Goal: Transaction & Acquisition: Purchase product/service

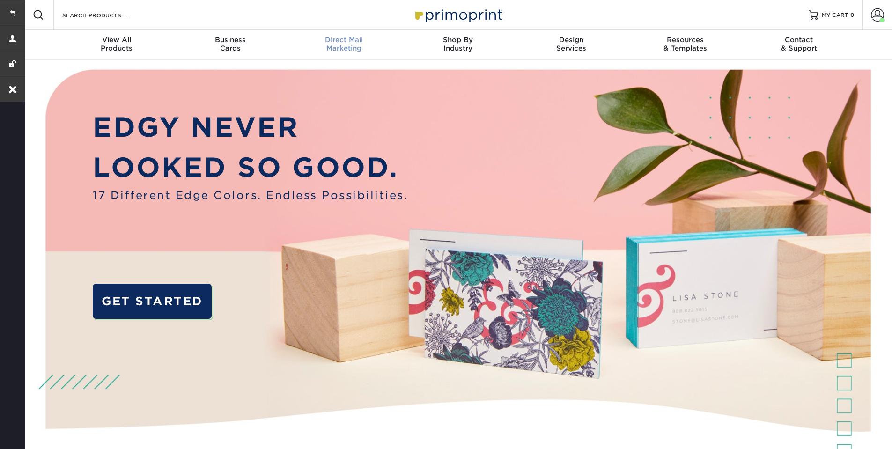
click at [369, 44] on div "Direct Mail Marketing" at bounding box center [344, 44] width 114 height 17
click at [354, 46] on div "Direct Mail Marketing" at bounding box center [344, 44] width 114 height 17
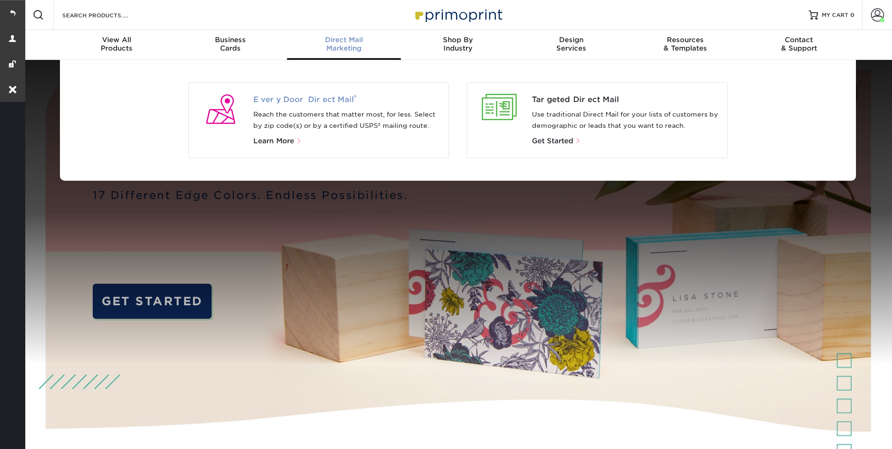
click at [289, 101] on span "Every Door Direct Mail ®" at bounding box center [347, 99] width 188 height 11
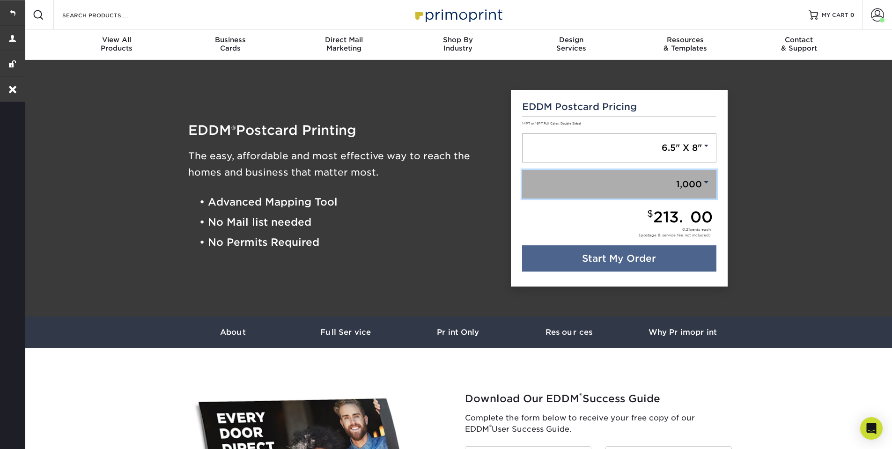
click at [659, 187] on link "1,000" at bounding box center [619, 184] width 194 height 29
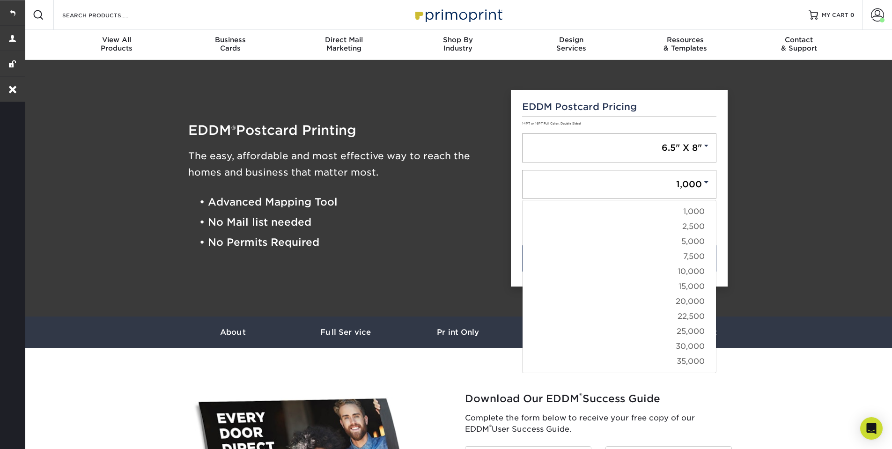
click at [392, 113] on div "EDDM ® Postcard Printing The easy, affordable and most effective way to reach t…" at bounding box center [342, 189] width 323 height 220
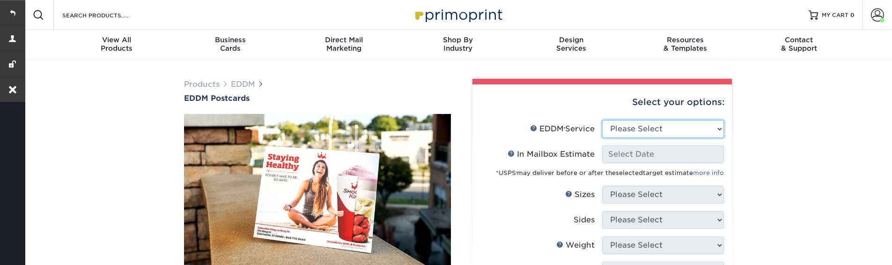
select select "full_service"
click at [602, 120] on select "Please Select Full Service Print Only" at bounding box center [663, 129] width 122 height 18
select select "-1"
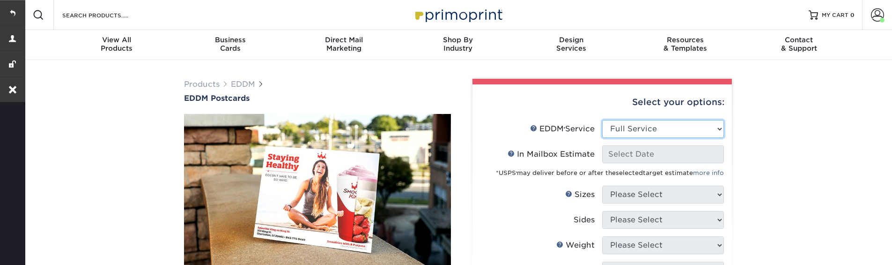
select select "-1"
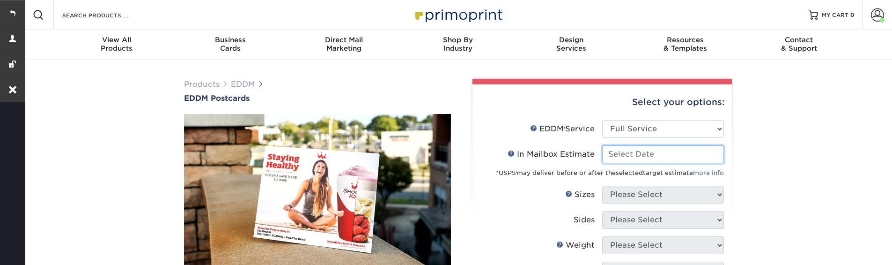
click at [642, 154] on input "In Mailbox Estimate Help In Mailbox Estimate" at bounding box center [663, 154] width 122 height 18
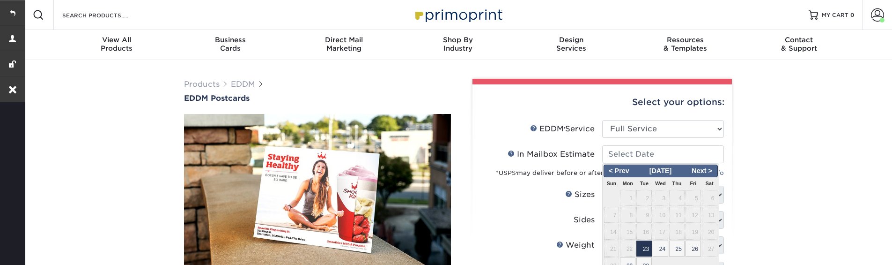
click at [642, 252] on span "23" at bounding box center [643, 248] width 15 height 16
type input "2025-09-23"
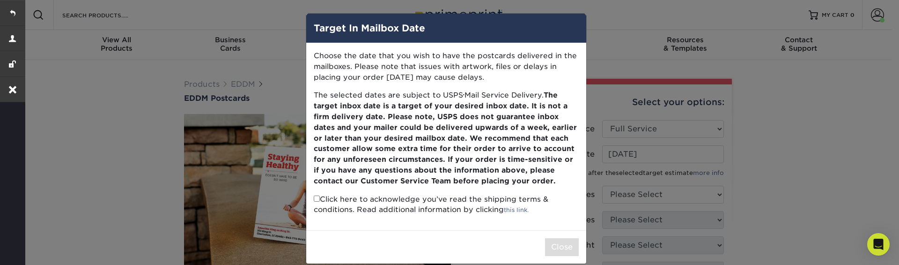
click at [314, 197] on input "checkbox" at bounding box center [317, 198] width 6 height 6
checkbox input "true"
click at [550, 245] on button "Close" at bounding box center [562, 247] width 34 height 18
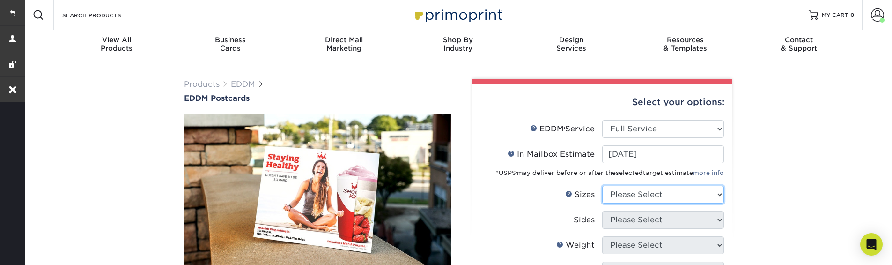
select select "8.50x11.00"
click at [602, 185] on select "Please Select 4.5" x 12" 6" x 12" 6.5" x 8" 6.5" x 9" 6.5" x 12" 7" x 8.5" 8" x…" at bounding box center [663, 194] width 122 height 18
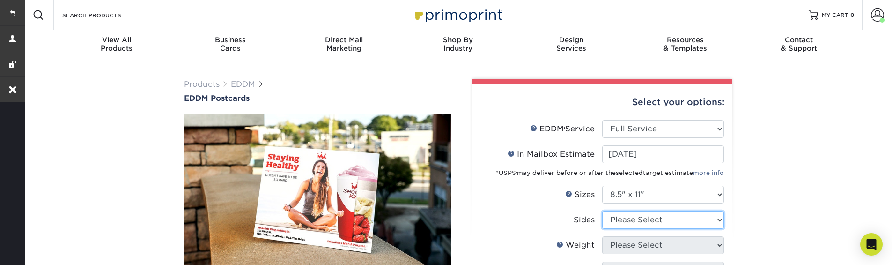
select select "13abbda7-1d64-4f25-8bb2-c179b224825d"
click at [602, 211] on select "Please Select Print Both Sides Print Front Only" at bounding box center [663, 220] width 122 height 18
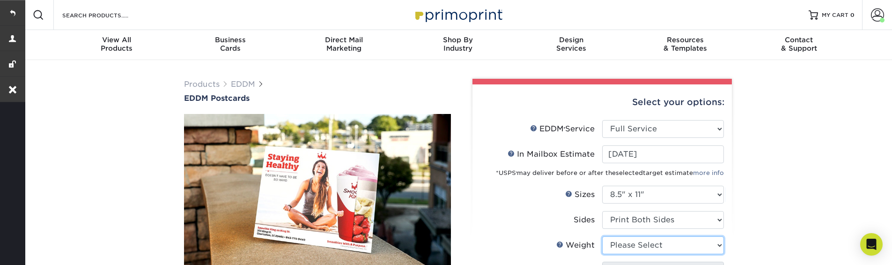
select select "16PT"
click at [602, 236] on select "Please Select 16PT 14PT" at bounding box center [663, 245] width 122 height 18
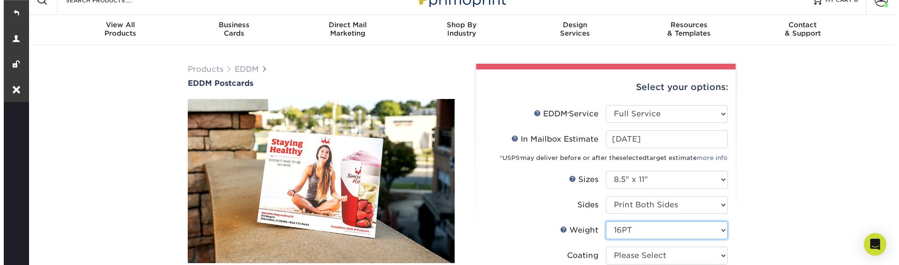
scroll to position [56, 0]
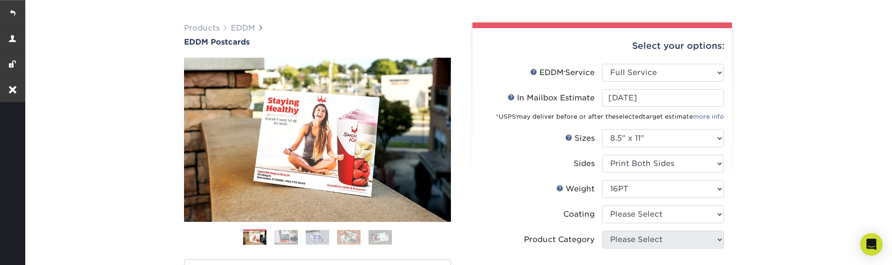
click at [632, 200] on li "Weight Help Weight Please Select 16PT 14PT" at bounding box center [601, 192] width 243 height 25
select select "121bb7b5-3b4d-429f-bd8d-bbf80e953313"
click at [602, 205] on select at bounding box center [663, 214] width 122 height 18
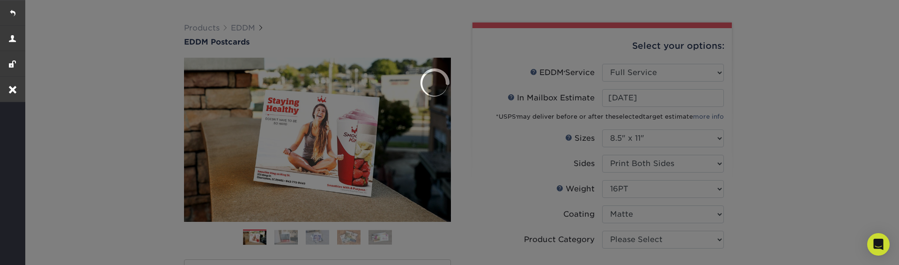
click at [634, 245] on div at bounding box center [449, 132] width 899 height 265
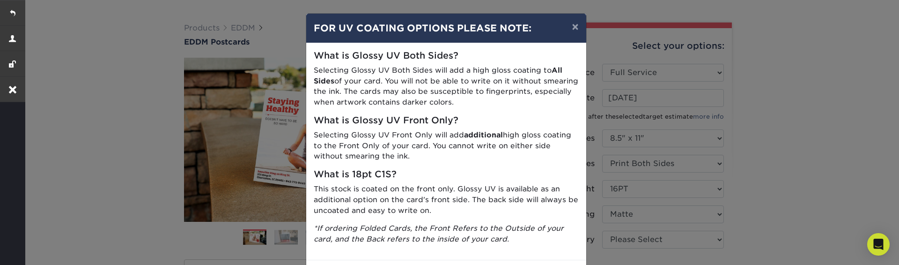
click at [627, 205] on div "× FOR UV COATING OPTIONS PLEASE NOTE: What is Glossy UV Both Sides? Selecting G…" at bounding box center [449, 132] width 899 height 265
click at [607, 233] on div "× FOR UV COATING OPTIONS PLEASE NOTE: What is Glossy UV Both Sides? Selecting G…" at bounding box center [449, 132] width 899 height 265
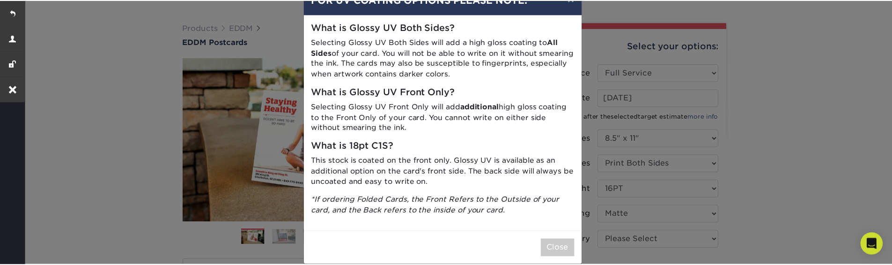
scroll to position [42, 0]
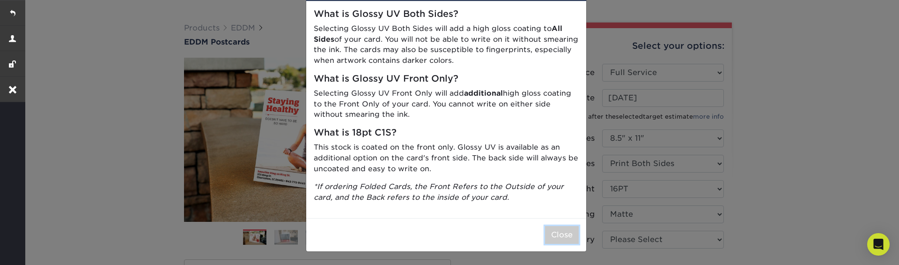
drag, startPoint x: 567, startPoint y: 236, endPoint x: 571, endPoint y: 231, distance: 7.0
click at [566, 236] on button "Close" at bounding box center [562, 235] width 34 height 18
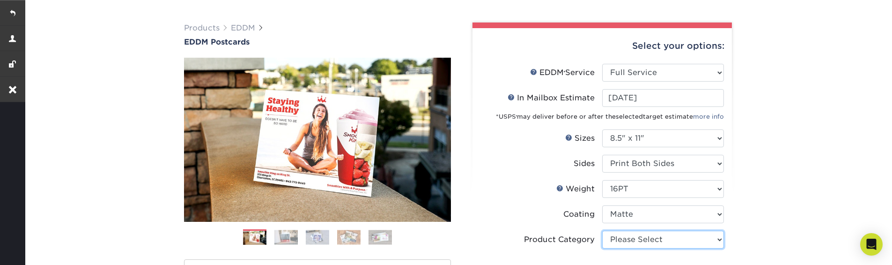
select select "eddd4a87-9082-47bb-843b-3bca55f6c842"
click at [602, 230] on select "Please Select Sell Sheets" at bounding box center [663, 239] width 122 height 18
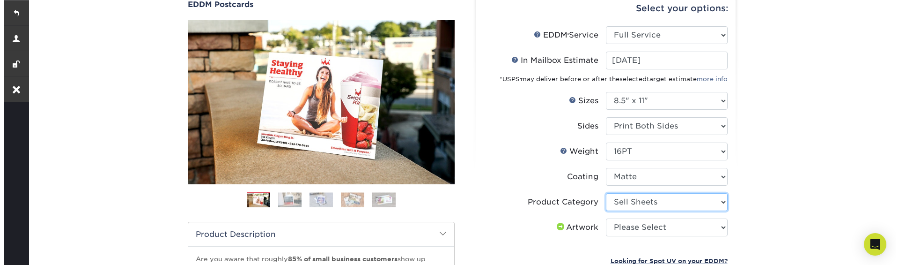
scroll to position [169, 0]
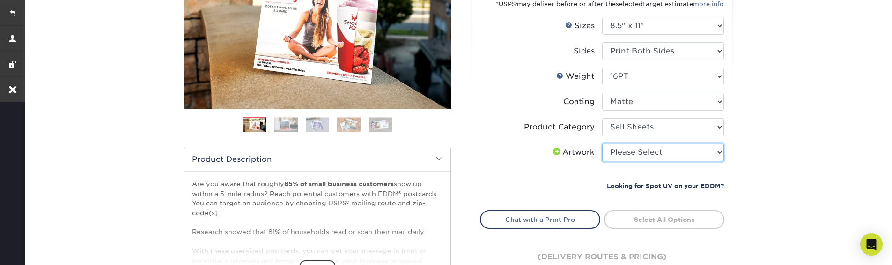
select select "upload"
click at [602, 143] on select "Please Select I will upload files I need a design - $150" at bounding box center [663, 152] width 122 height 18
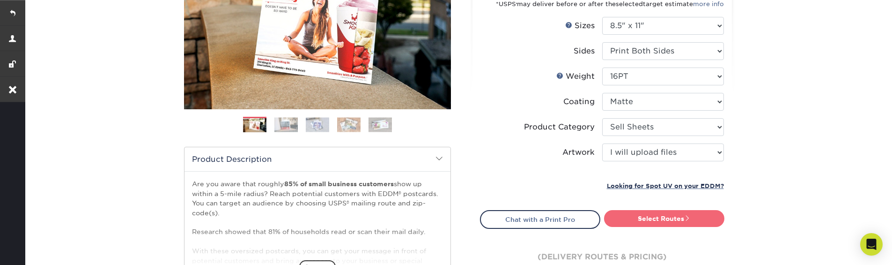
click at [642, 219] on link "Select Routes" at bounding box center [664, 218] width 120 height 17
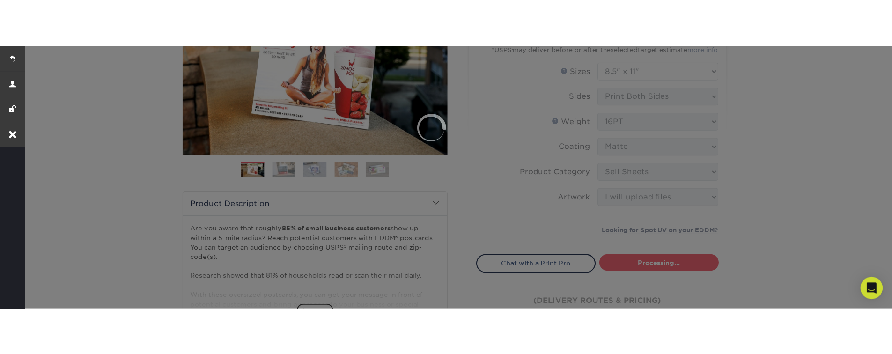
scroll to position [0, 0]
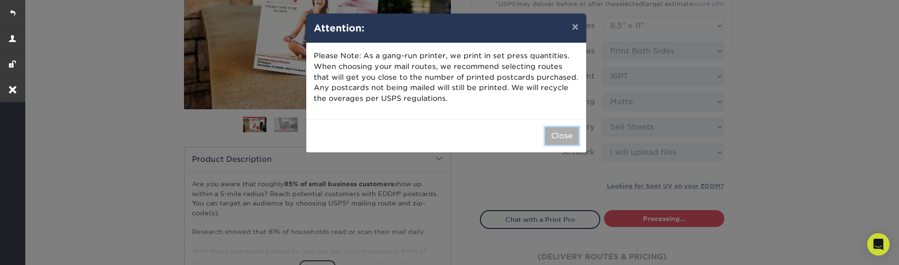
click at [573, 140] on button "Close" at bounding box center [562, 136] width 34 height 18
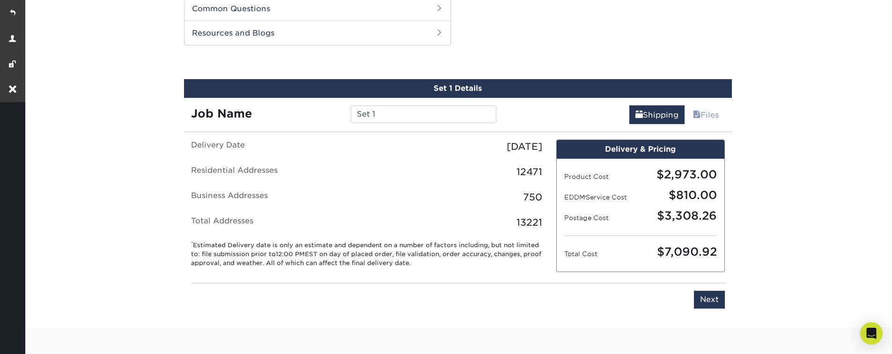
scroll to position [477, 0]
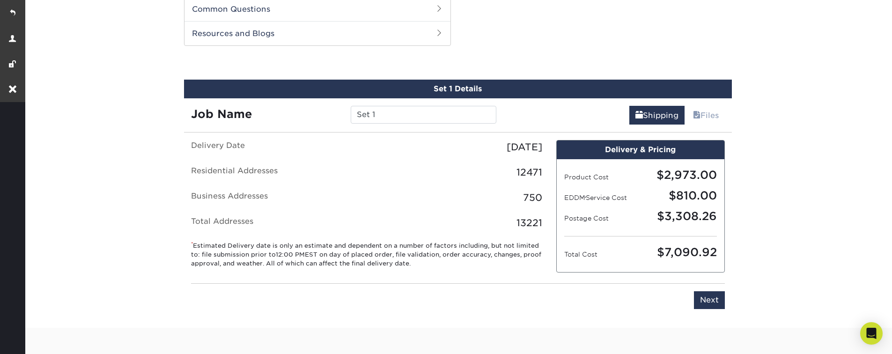
click at [673, 189] on div "$810.00" at bounding box center [682, 195] width 83 height 17
click at [672, 217] on div "$3,308.26" at bounding box center [682, 216] width 83 height 17
click at [672, 216] on div "$3,308.26" at bounding box center [682, 216] width 83 height 17
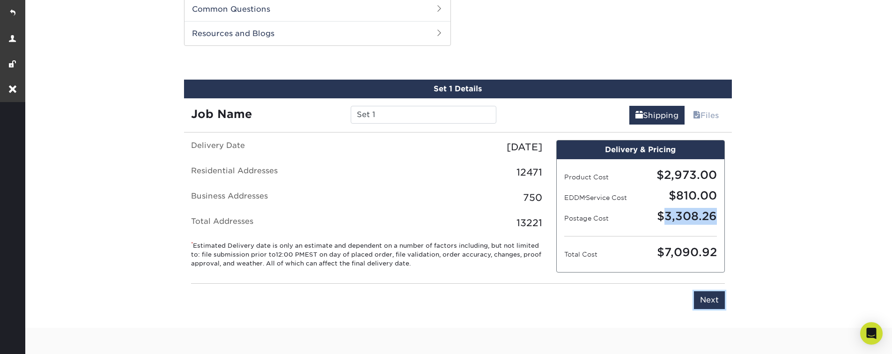
click at [705, 264] on input "Next" at bounding box center [709, 300] width 31 height 18
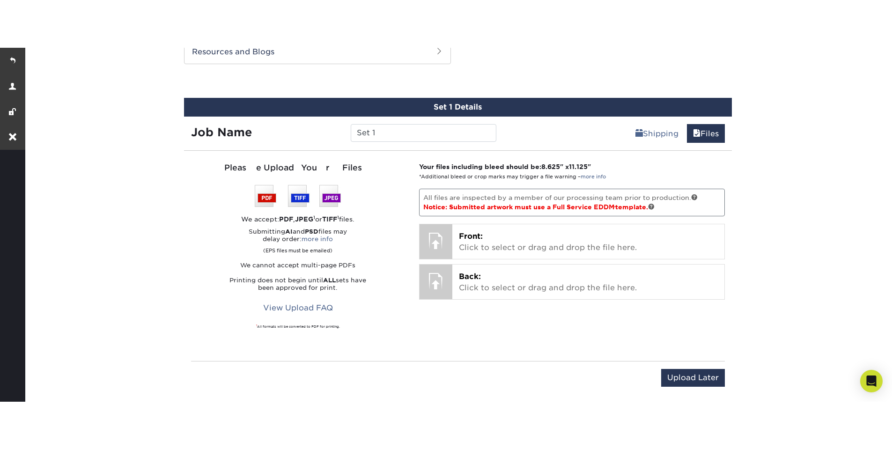
scroll to position [533, 0]
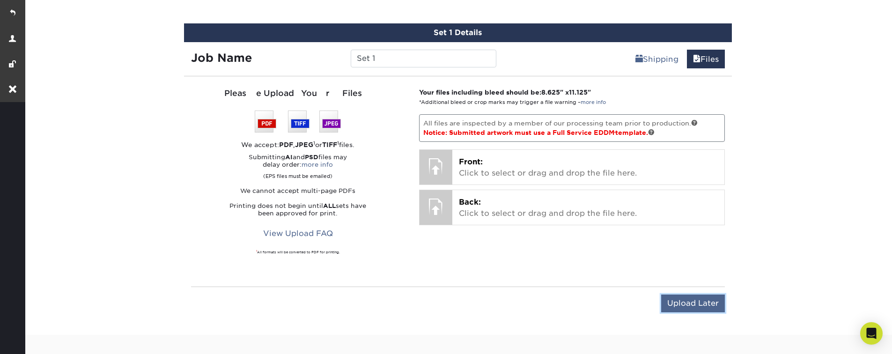
click at [695, 264] on input "Upload Later" at bounding box center [693, 304] width 64 height 18
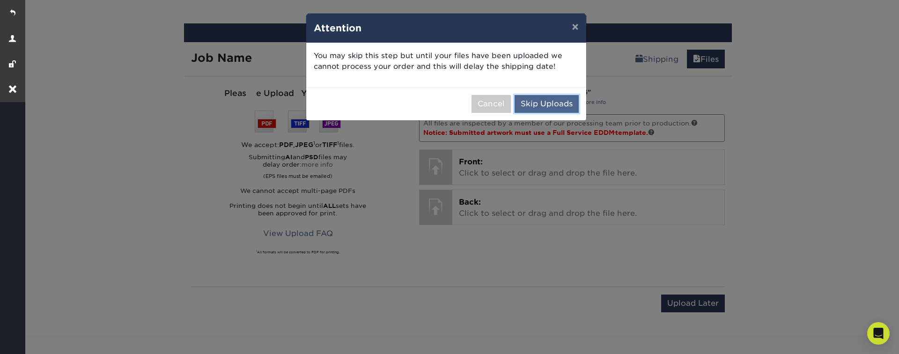
click at [540, 105] on button "Skip Uploads" at bounding box center [547, 104] width 64 height 18
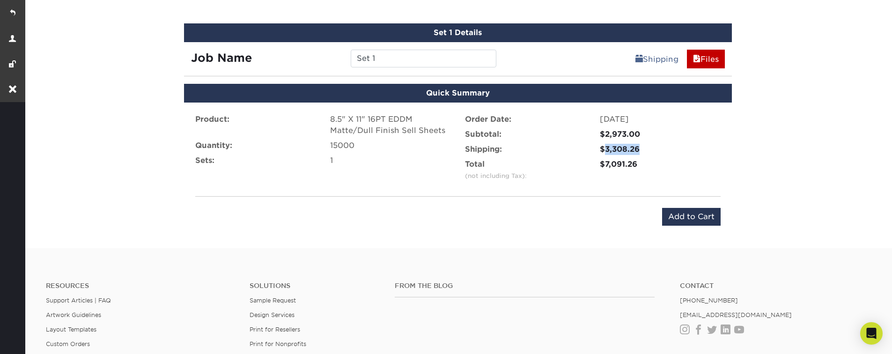
drag, startPoint x: 635, startPoint y: 151, endPoint x: 603, endPoint y: 148, distance: 33.0
click at [603, 148] on div "$3,308.26" at bounding box center [660, 149] width 121 height 11
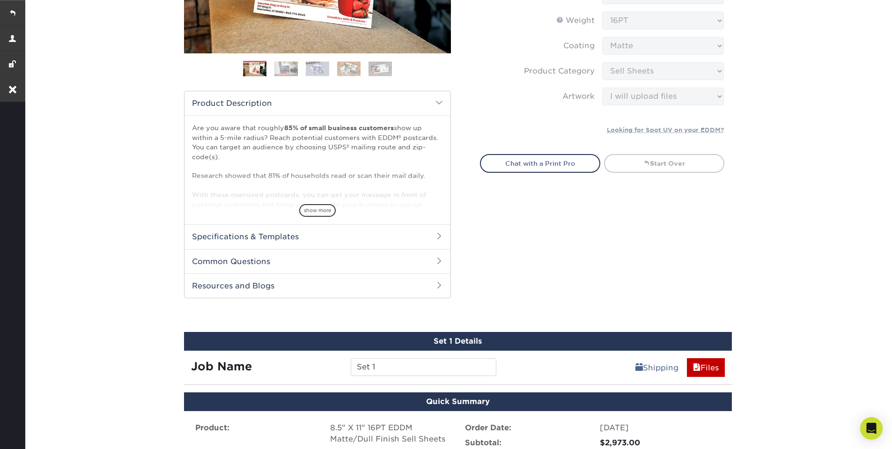
scroll to position [83, 0]
